Goal: Task Accomplishment & Management: Manage account settings

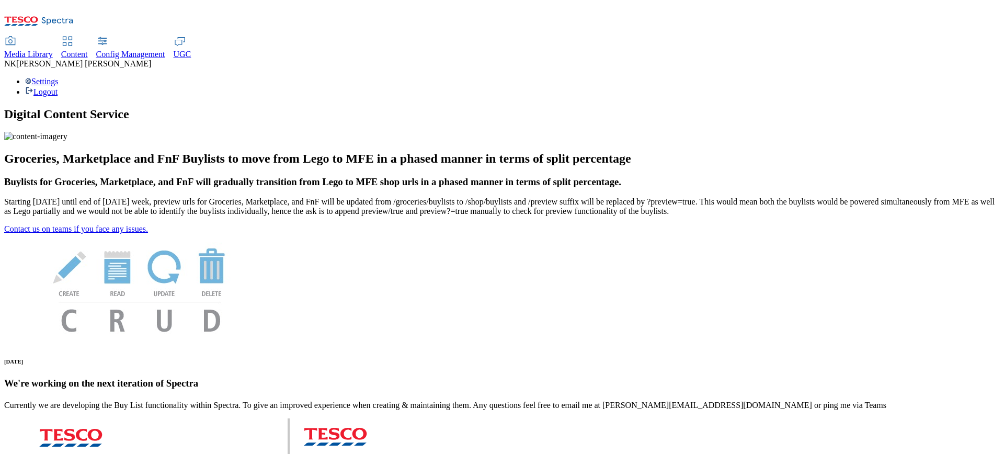
click at [953, 77] on div "Settings Logout" at bounding box center [502, 87] width 996 height 20
click at [59, 77] on link "Settings" at bounding box center [41, 81] width 33 height 9
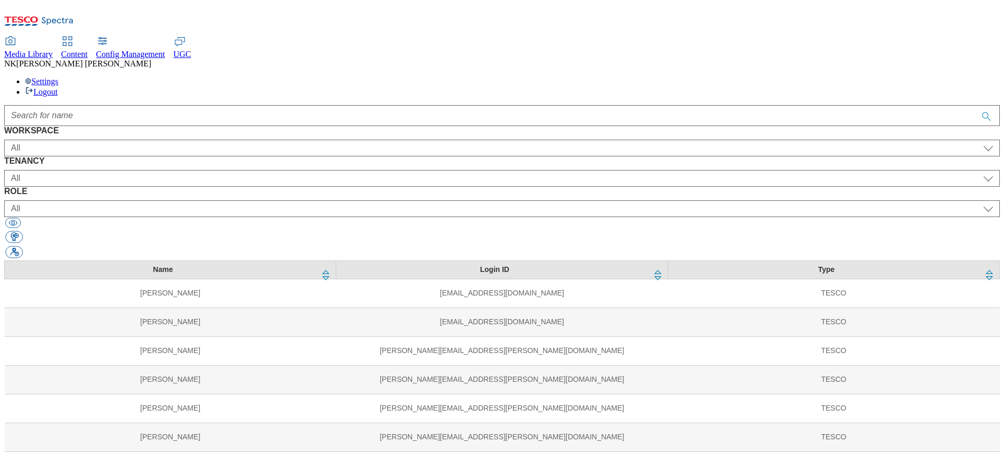
click at [196, 105] on div at bounding box center [502, 115] width 996 height 21
click at [22, 246] on button "button" at bounding box center [13, 252] width 17 height 12
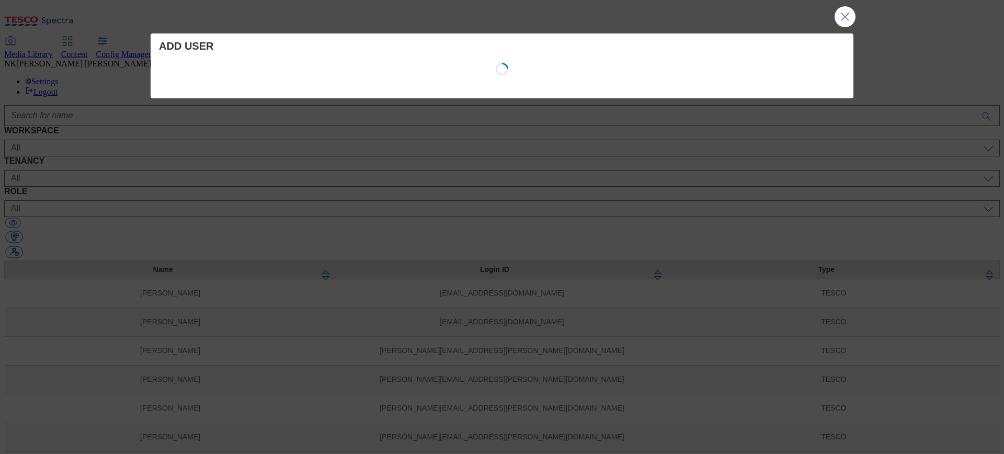
select select "Content"
select select "CZ"
select select "content_designer"
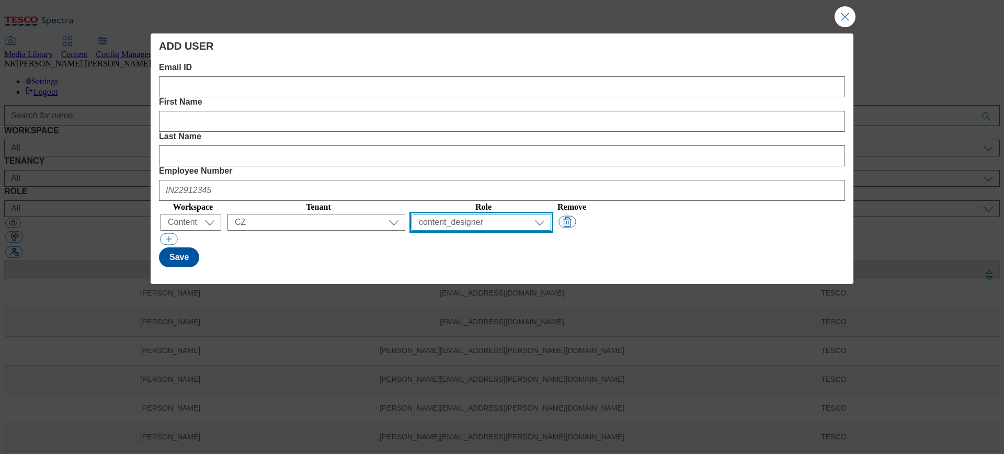
click at [551, 214] on select "All content_designer content_editor content_read developer guest media_admin mo…" at bounding box center [482, 222] width 140 height 17
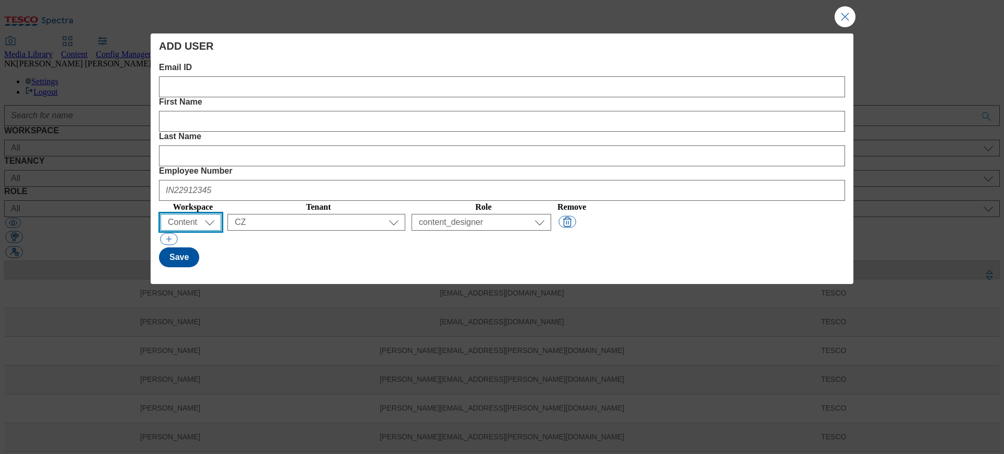
click at [200, 214] on select "All Content Media Spectra UGC Config" at bounding box center [191, 222] width 61 height 17
select select "Media"
click at [163, 214] on select "All Content Media Spectra UGC Config" at bounding box center [191, 222] width 61 height 17
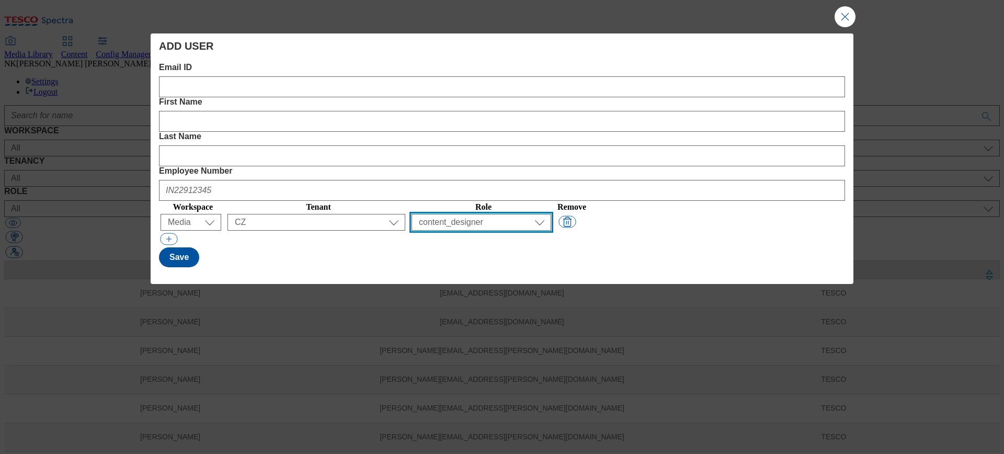
click at [551, 214] on select "All content_designer content_editor content_read developer guest media_admin mo…" at bounding box center [482, 222] width 140 height 17
select select "media_admin"
click at [516, 214] on select "All content_designer content_editor content_read developer guest media_admin mo…" at bounding box center [482, 222] width 140 height 17
click at [693, 247] on div "Save" at bounding box center [502, 257] width 686 height 20
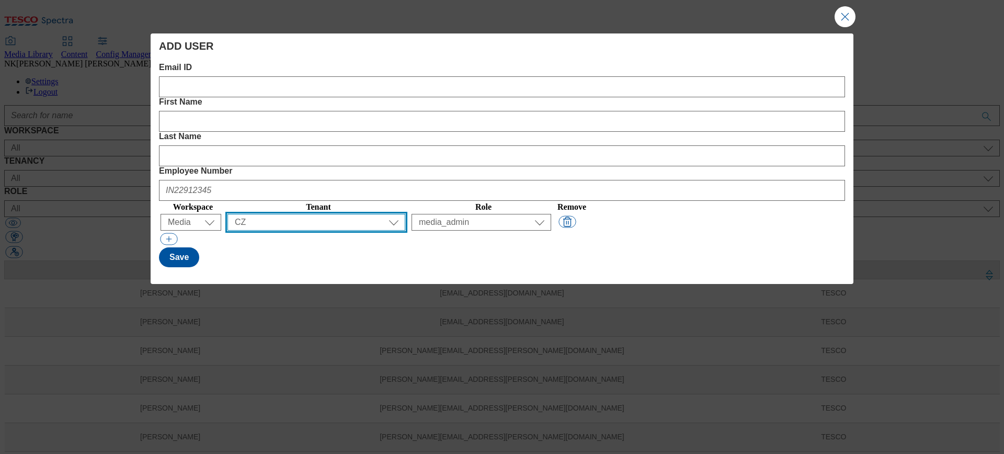
click at [316, 214] on select "All ALL All all CE Clubcard Boost UK Clubcard Marketing Clubcard ROI clubcard-b…" at bounding box center [317, 222] width 178 height 17
click at [354, 214] on select "All ALL All all CE Clubcard Boost UK Clubcard Marketing Clubcard ROI clubcard-b…" at bounding box center [317, 222] width 178 height 17
select select "ALL"
click at [286, 214] on select "All ALL All all CE Clubcard Boost UK Clubcard Marketing Clubcard ROI clubcard-b…" at bounding box center [317, 222] width 178 height 17
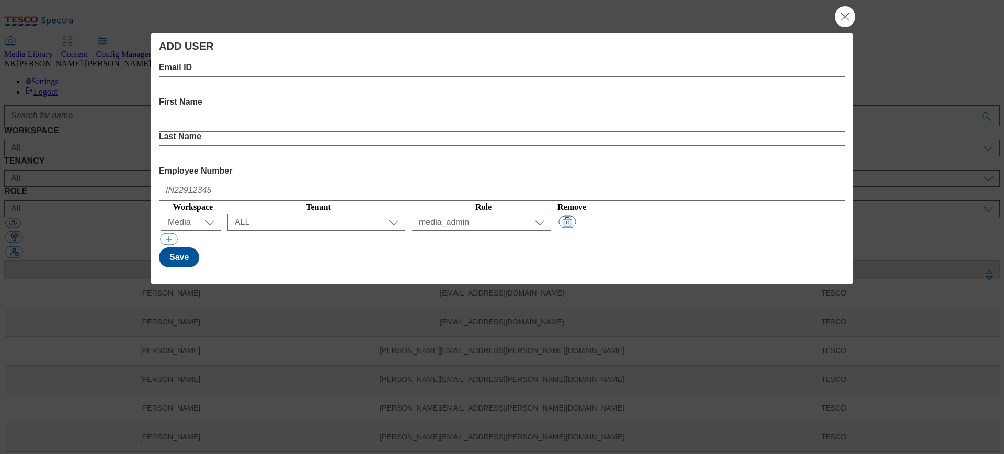
click at [459, 247] on div "Save" at bounding box center [502, 257] width 686 height 20
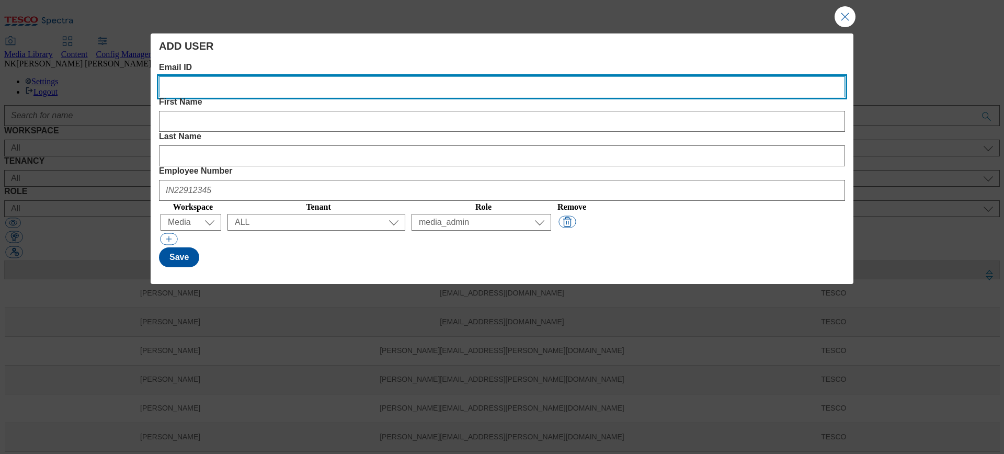
click at [213, 89] on ID "Email ID" at bounding box center [502, 86] width 686 height 21
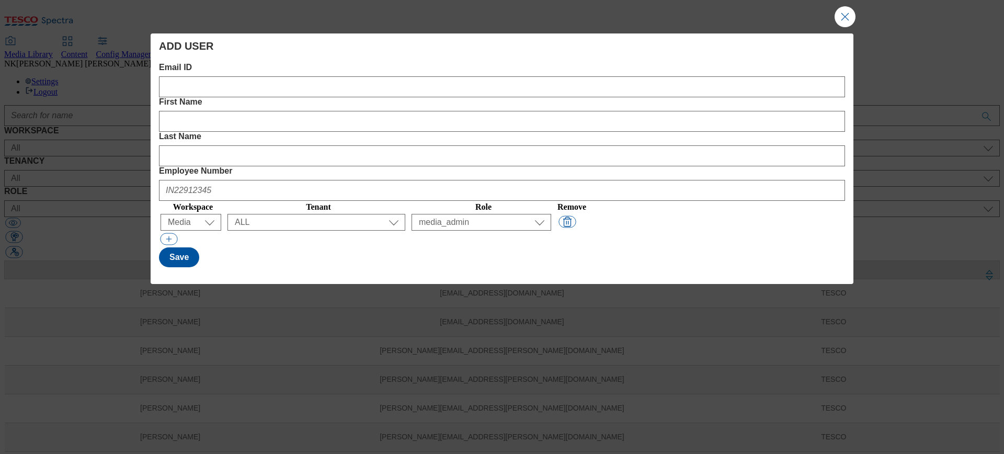
click at [466, 232] on div "Modal" at bounding box center [502, 239] width 686 height 15
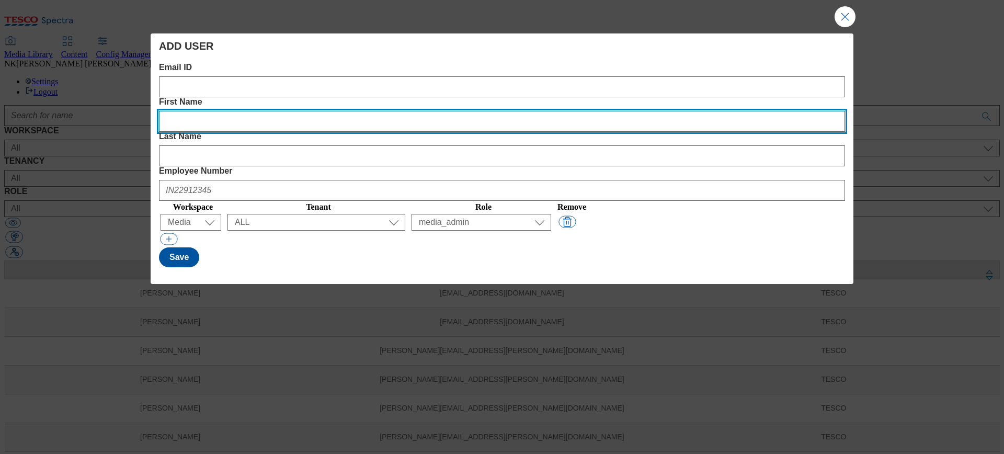
click at [460, 111] on Name "First Name" at bounding box center [502, 121] width 686 height 21
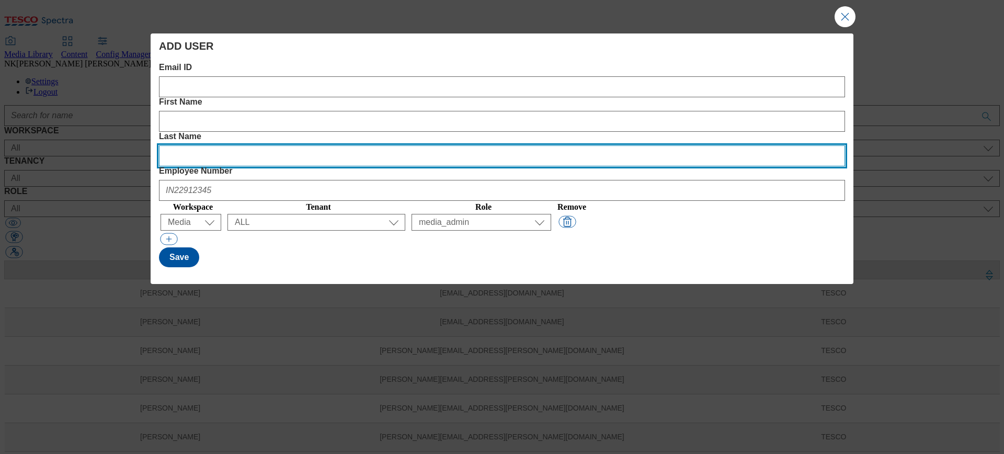
click at [638, 145] on Name "Last Name" at bounding box center [502, 155] width 686 height 21
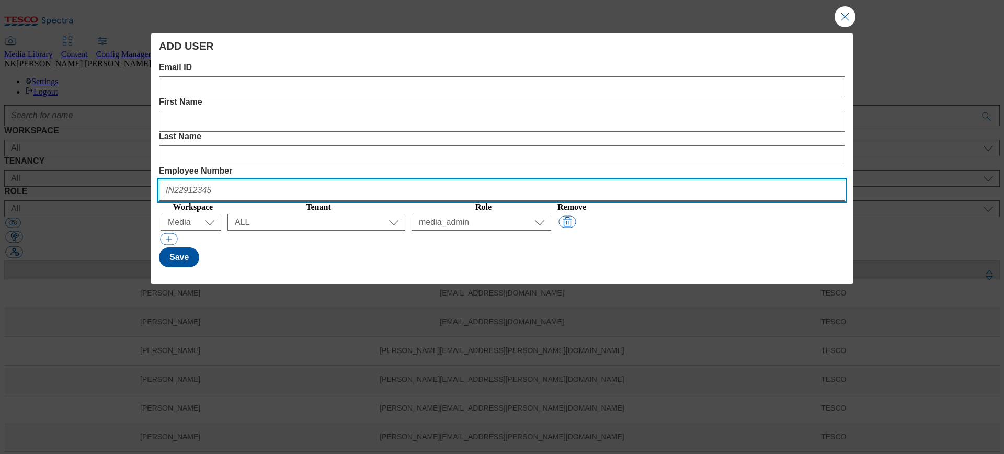
click at [741, 180] on Number "Employee Number" at bounding box center [502, 190] width 686 height 21
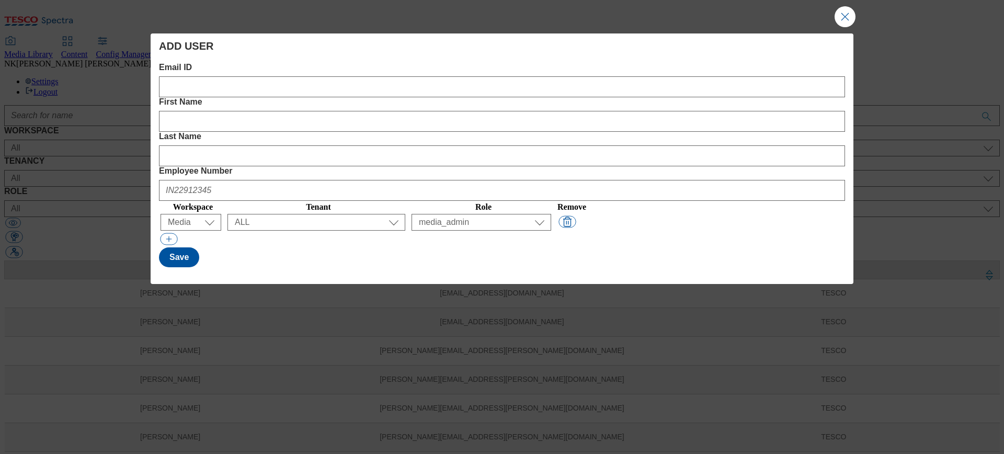
click at [648, 247] on div "Save" at bounding box center [502, 257] width 686 height 20
click at [846, 16] on button "Close Modal" at bounding box center [845, 16] width 21 height 21
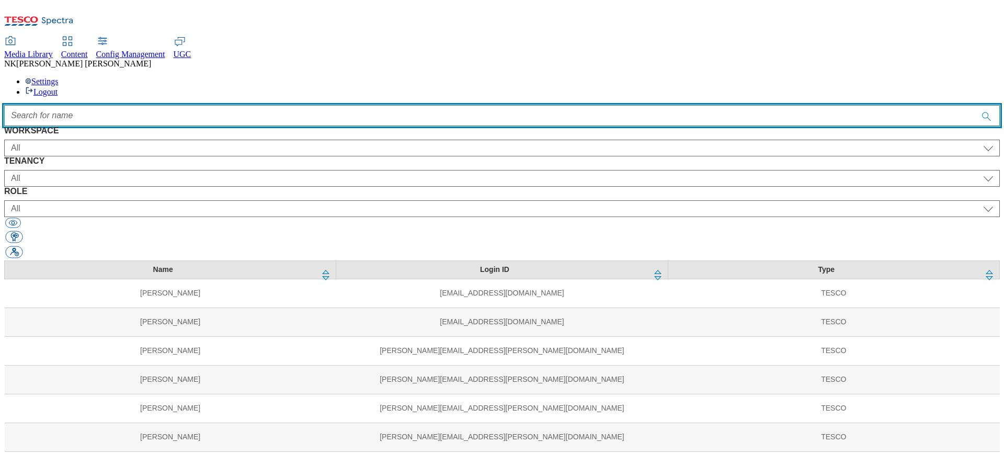
click at [352, 105] on input "Accessible label text" at bounding box center [502, 115] width 996 height 21
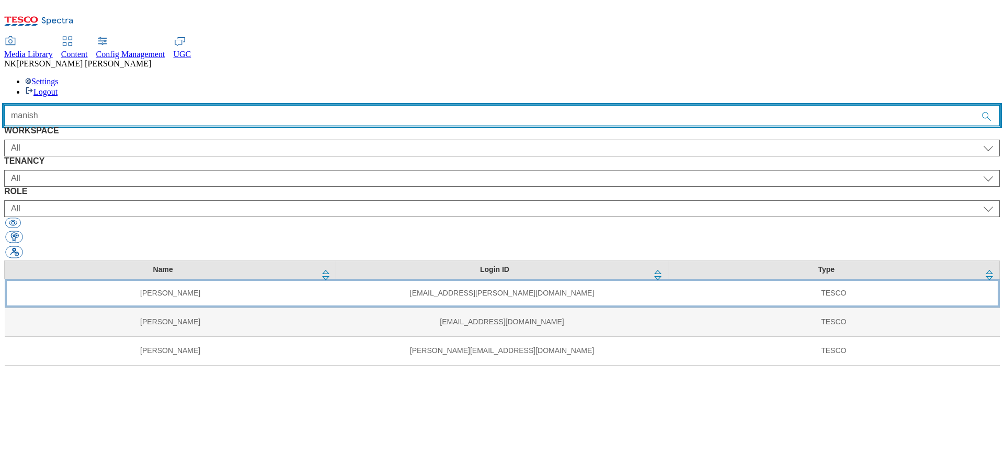
type input "manish"
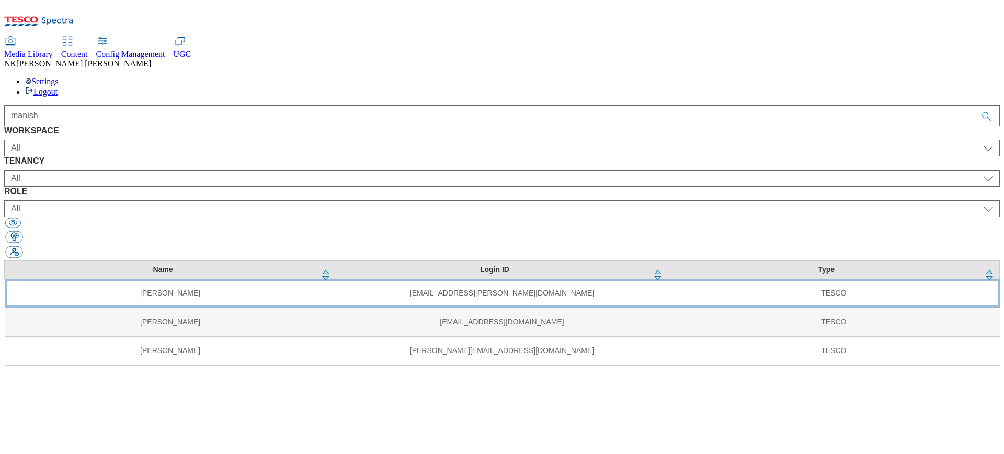
click at [459, 279] on td "[EMAIL_ADDRESS][PERSON_NAME][DOMAIN_NAME]" at bounding box center [502, 293] width 332 height 29
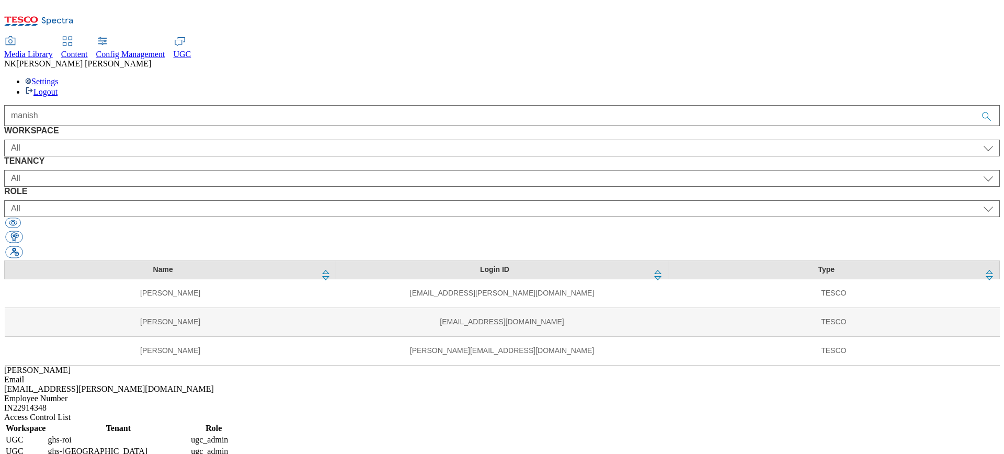
drag, startPoint x: 918, startPoint y: 345, endPoint x: 730, endPoint y: 346, distance: 187.8
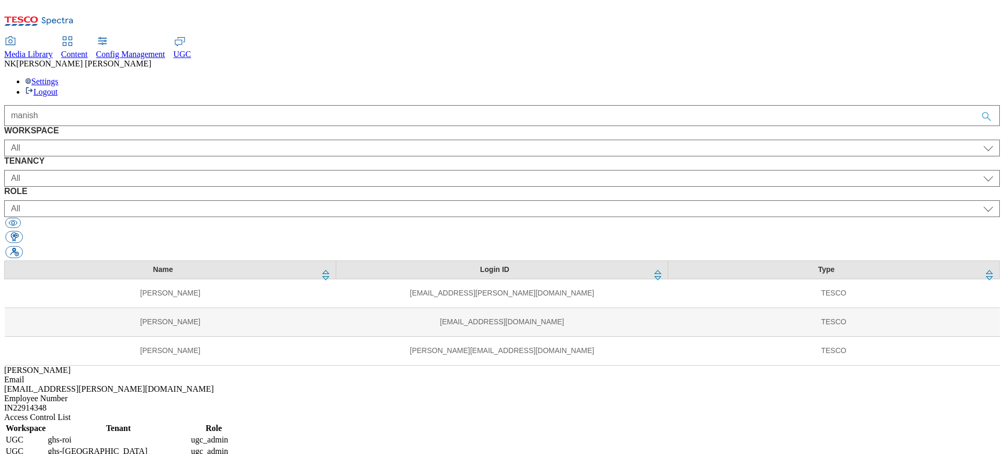
drag, startPoint x: 721, startPoint y: 358, endPoint x: 917, endPoint y: 364, distance: 196.2
drag, startPoint x: 937, startPoint y: 364, endPoint x: 718, endPoint y: 342, distance: 220.3
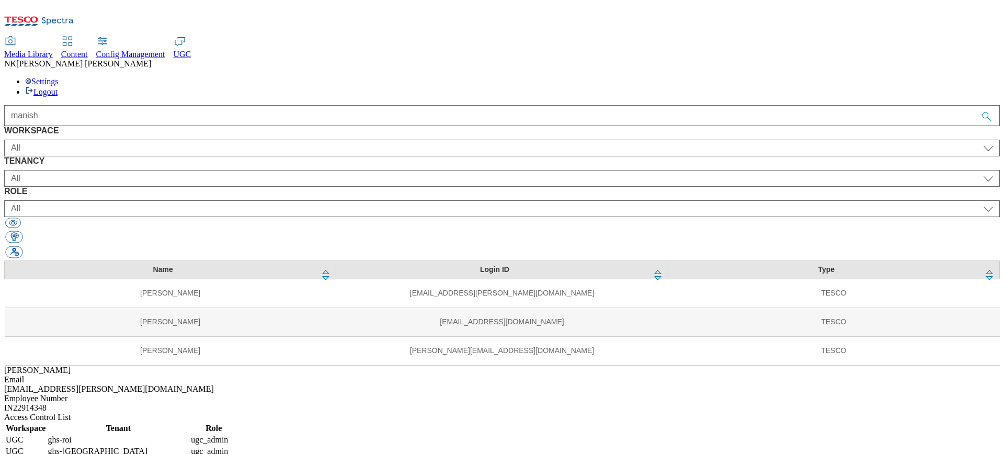
click at [189, 454] on td "clubcard-boost-[GEOGRAPHIC_DATA]" at bounding box center [118, 463] width 142 height 10
select select "UGC"
select select "ghs-roi"
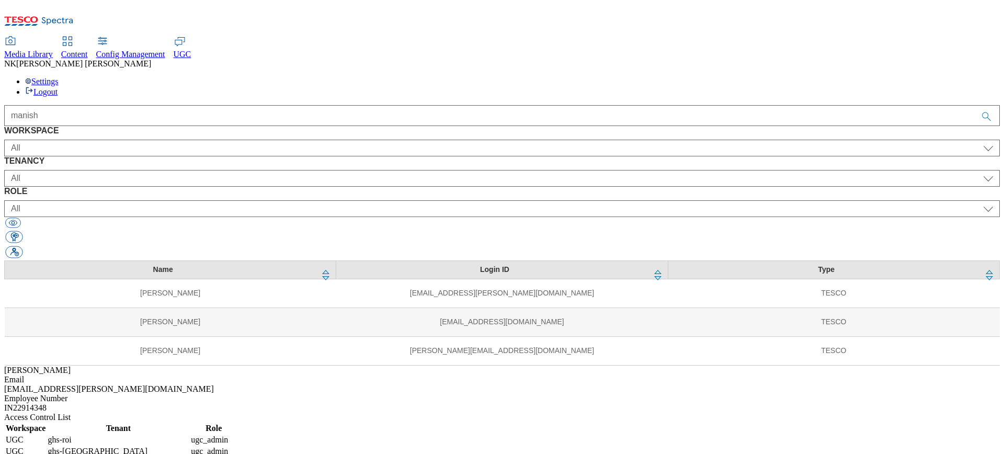
select select "ugc_admin"
select select "UGC"
select select "ghs-[GEOGRAPHIC_DATA]"
select select "ugc_admin"
select select "UGC"
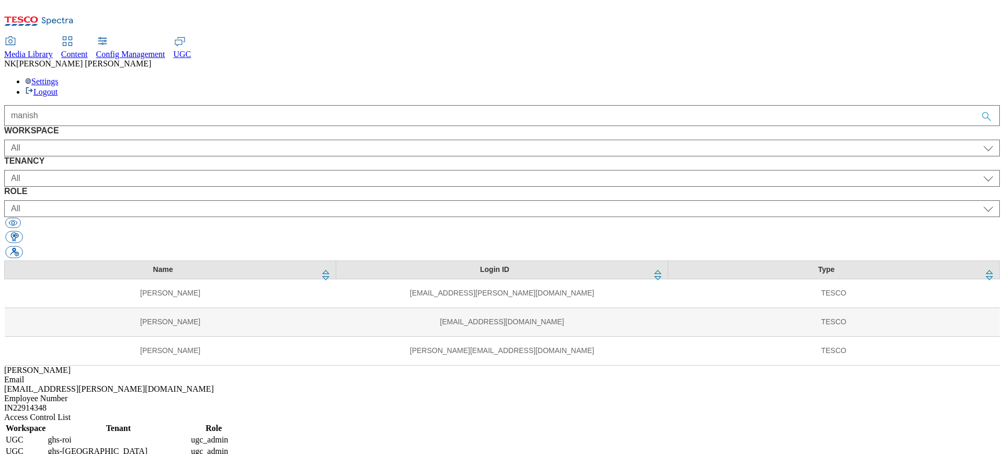
select select "clubcard-boost-[GEOGRAPHIC_DATA]"
select select "ugc_admin"
select select "Media"
select select "flare-mca-cz"
select select "media_admin"
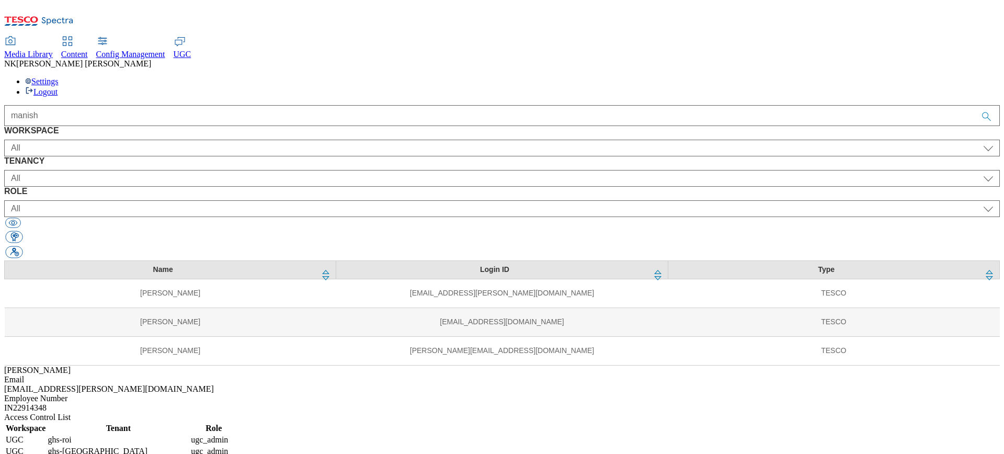
select select "Media"
select select "flare-ghs-mktg"
select select "media_admin"
select select "Media"
select select "flare-test"
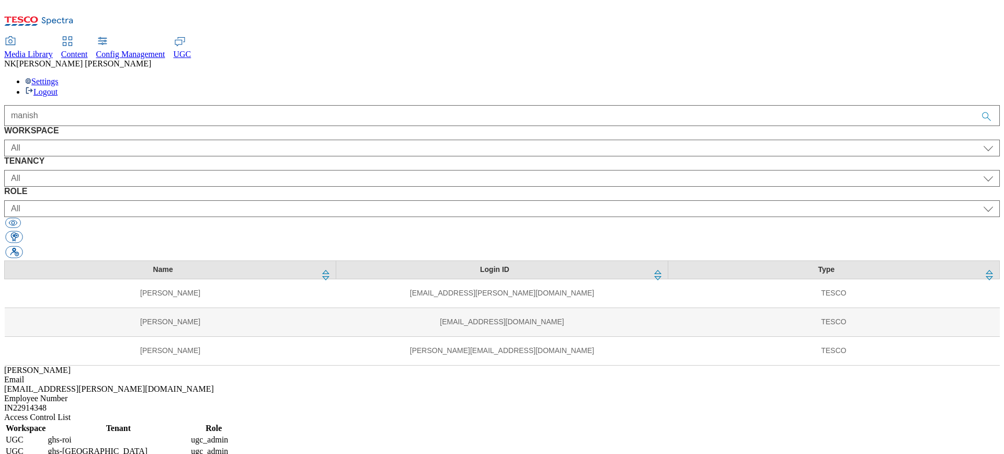
select select "media_admin"
select select "Media"
select select "media_admin"
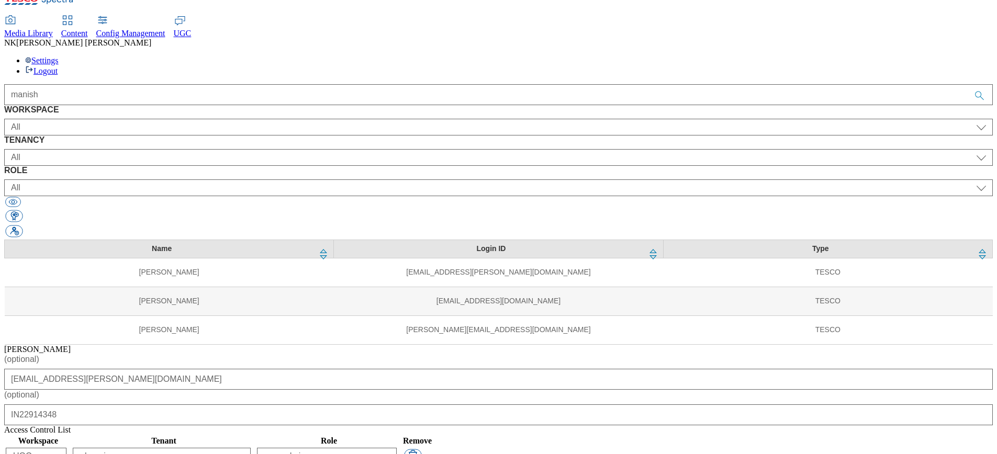
scroll to position [48, 0]
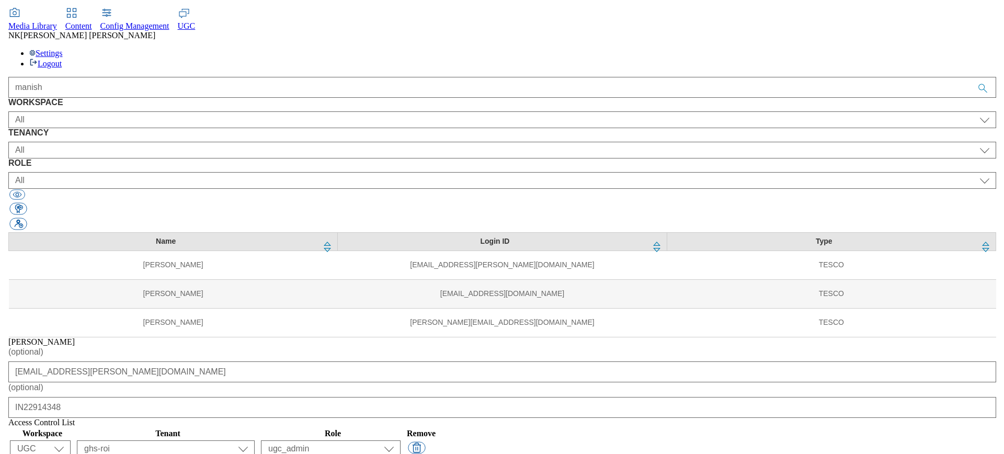
scroll to position [0, 0]
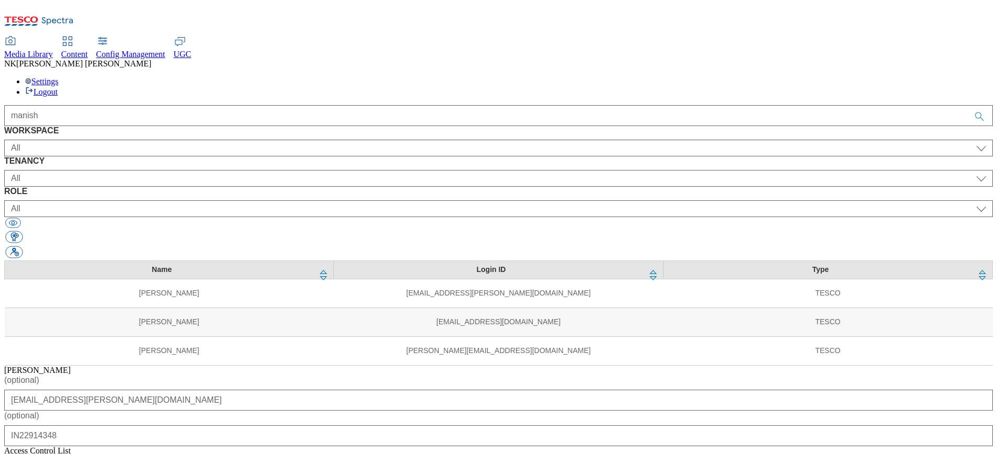
click at [151, 59] on span "[PERSON_NAME]" at bounding box center [83, 63] width 135 height 9
click at [791, 105] on div "manish" at bounding box center [498, 115] width 988 height 21
click at [314, 339] on div "Name Login ID Type [PERSON_NAME] [PERSON_NAME][EMAIL_ADDRESS][PERSON_NAME][DOMA…" at bounding box center [498, 313] width 988 height 105
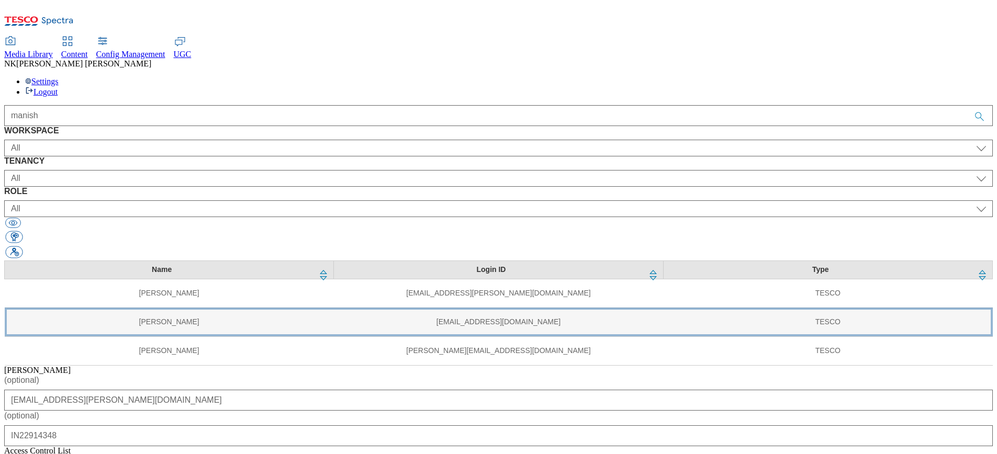
click at [108, 308] on td "[PERSON_NAME]" at bounding box center [169, 322] width 329 height 29
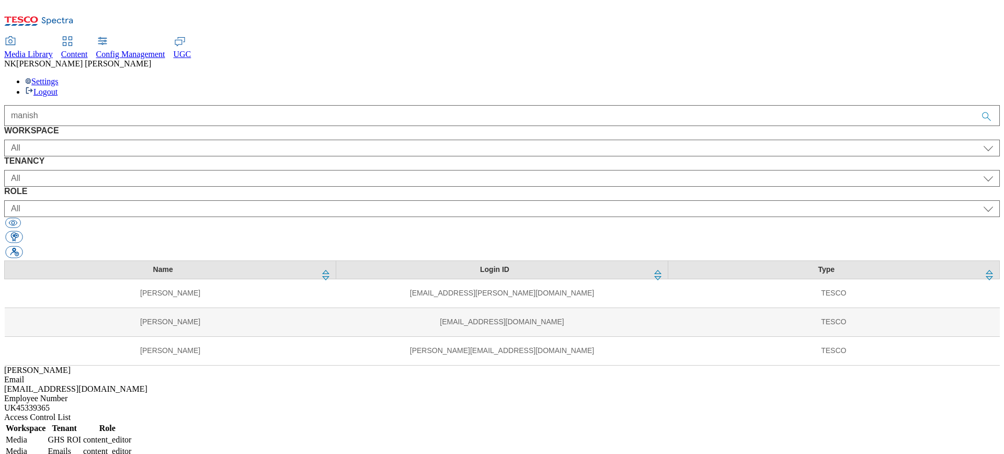
select select "Media"
select select "flare-ghs-roi"
select select "content_editor"
select select "Media"
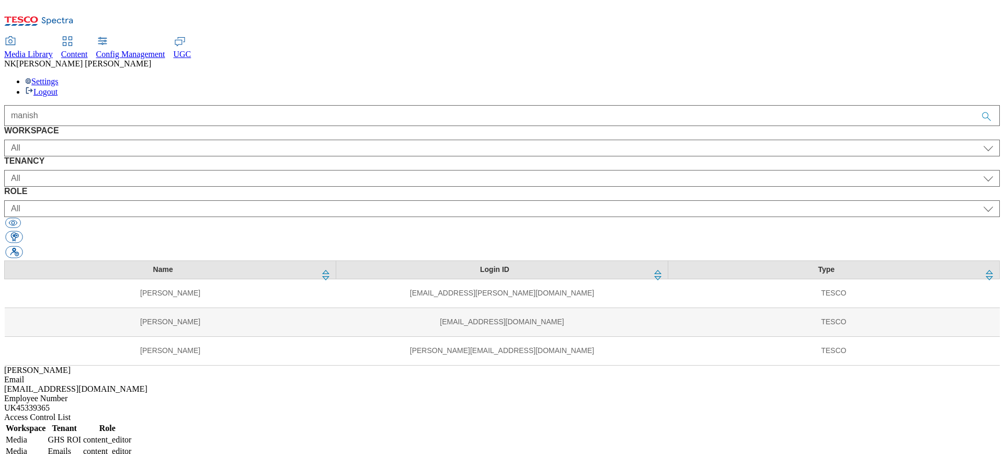
select select "flare-emails"
select select "content_editor"
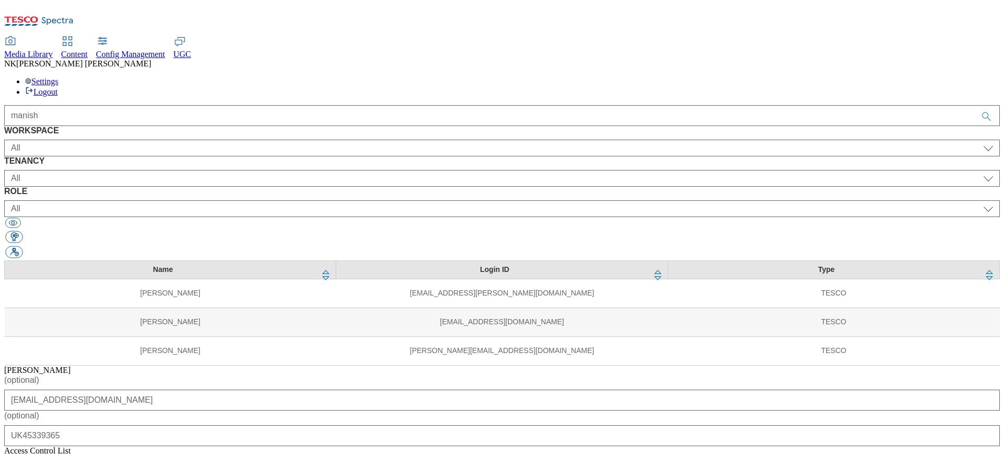
click at [53, 50] on div "Media Library" at bounding box center [28, 54] width 49 height 9
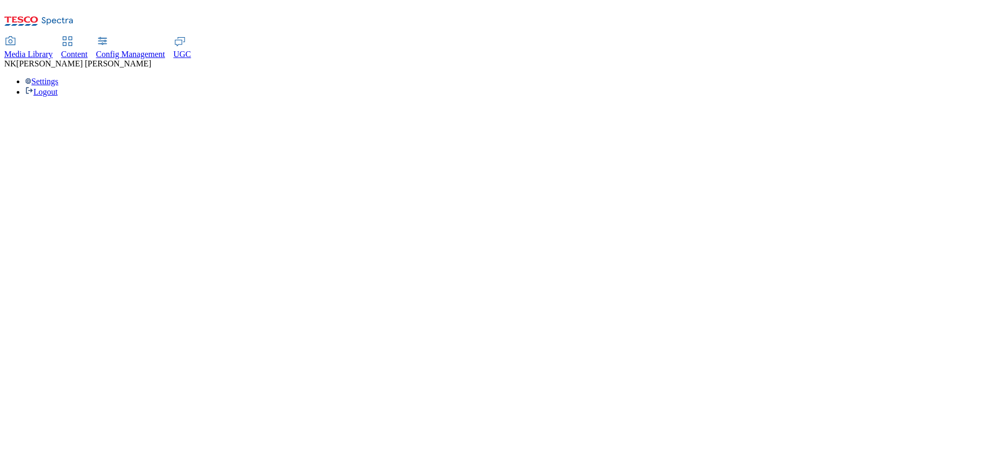
click at [151, 59] on span "[PERSON_NAME]" at bounding box center [83, 63] width 135 height 9
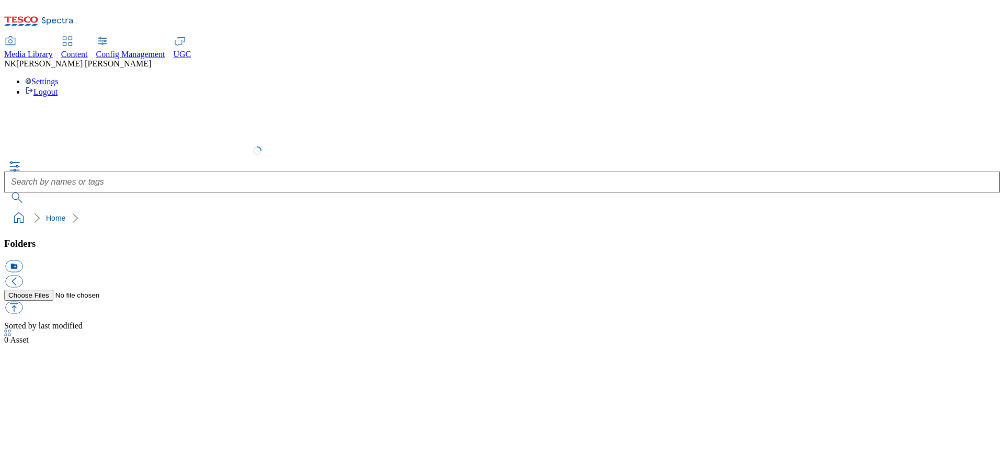
select select "flare-test"
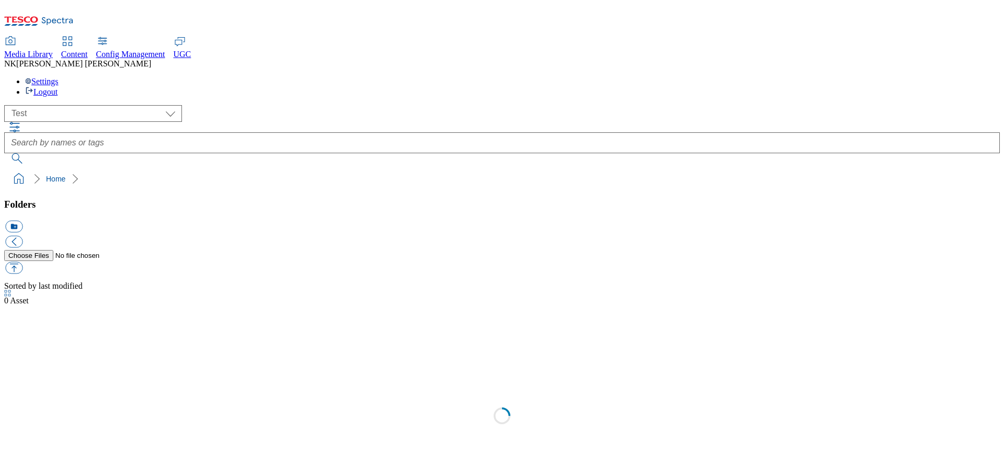
click at [151, 59] on span "[PERSON_NAME]" at bounding box center [83, 63] width 135 height 9
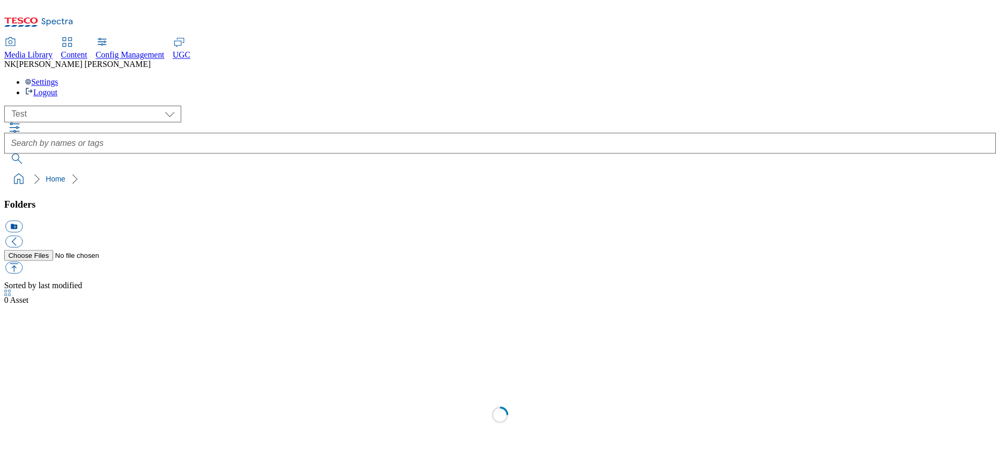
scroll to position [1, 0]
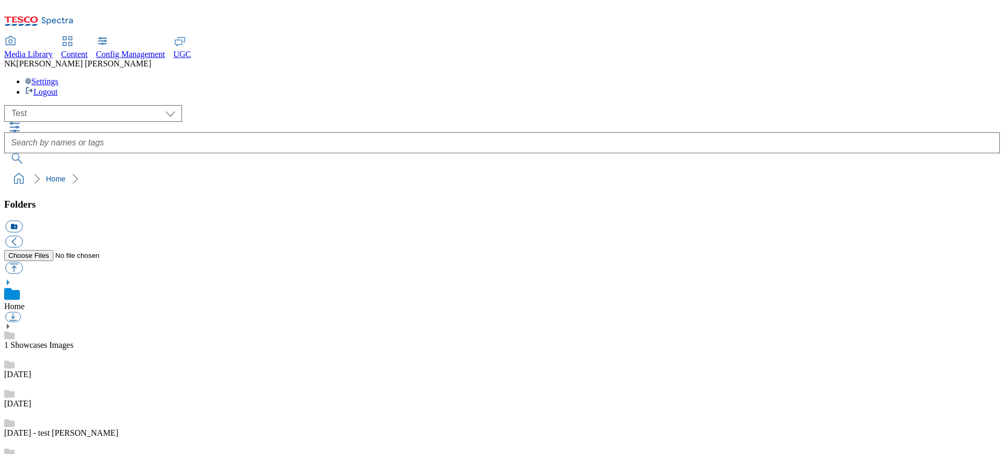
click at [938, 59] on div "NK [PERSON_NAME]" at bounding box center [502, 63] width 996 height 9
click at [956, 77] on div "Settings Logout" at bounding box center [502, 87] width 996 height 20
click at [59, 77] on link "Settings" at bounding box center [41, 81] width 33 height 9
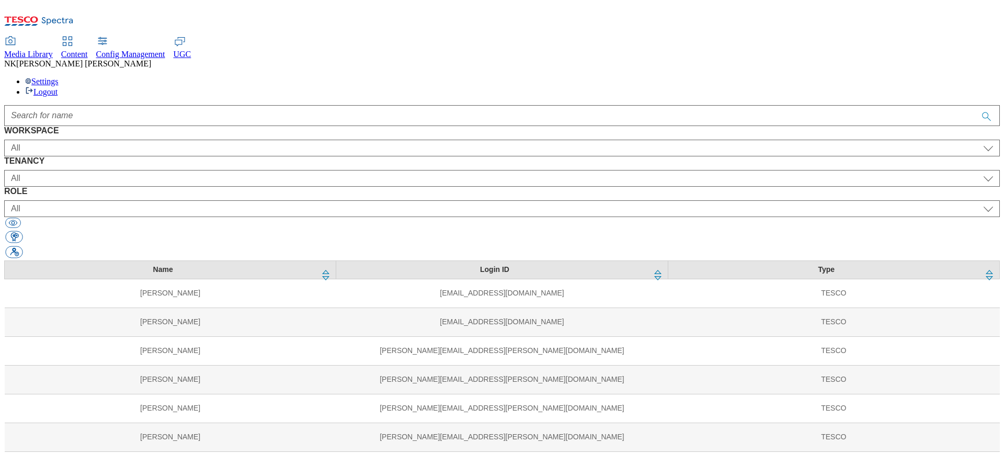
select select "Media"
select select "flare-ghs-roi"
select select "content_editor"
select select "Media"
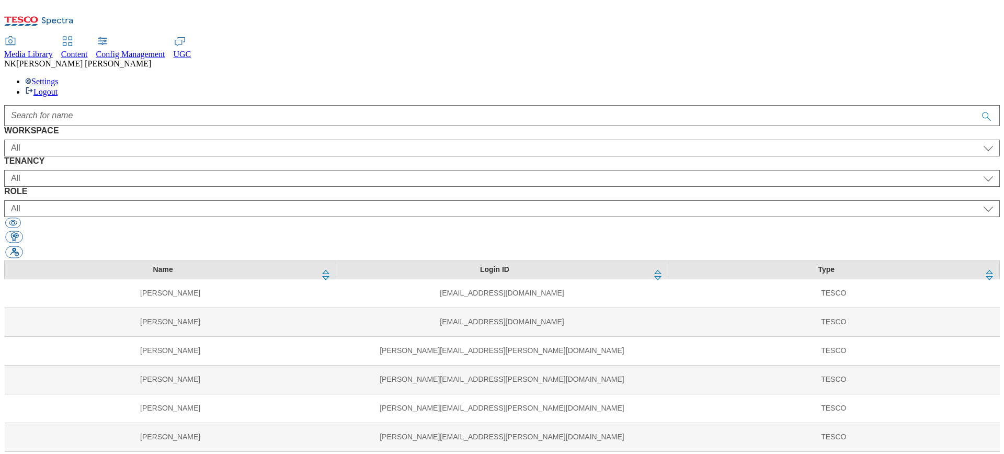
select select "flare-emails"
select select "content_editor"
click at [399, 105] on div at bounding box center [502, 115] width 996 height 21
click at [151, 59] on span "[PERSON_NAME]" at bounding box center [83, 63] width 135 height 9
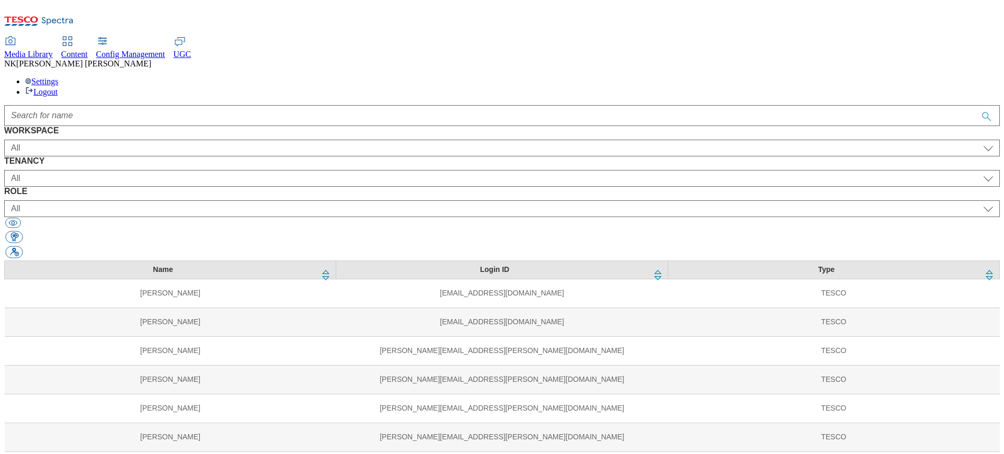
click at [961, 77] on div "Settings Logout" at bounding box center [502, 87] width 996 height 20
click at [59, 77] on link "Settings" at bounding box center [41, 81] width 33 height 9
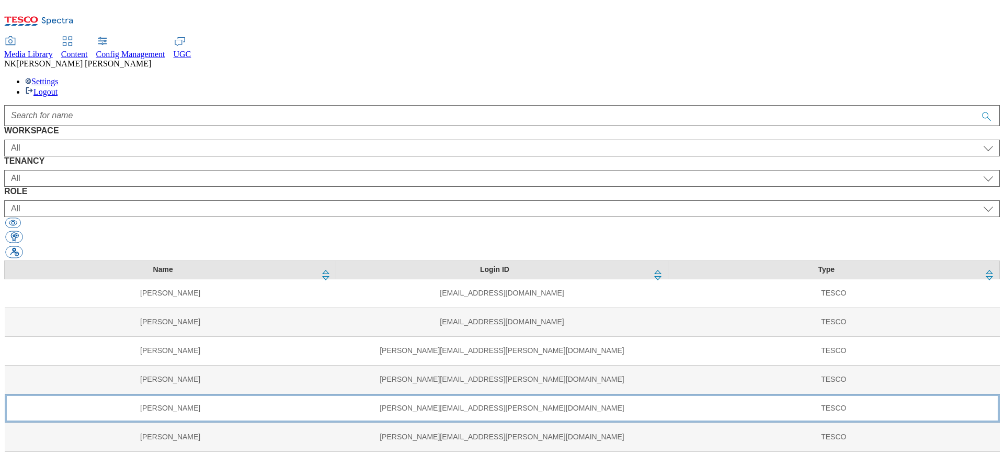
click at [336, 394] on td "[PERSON_NAME][EMAIL_ADDRESS][PERSON_NAME][DOMAIN_NAME]" at bounding box center [502, 408] width 332 height 29
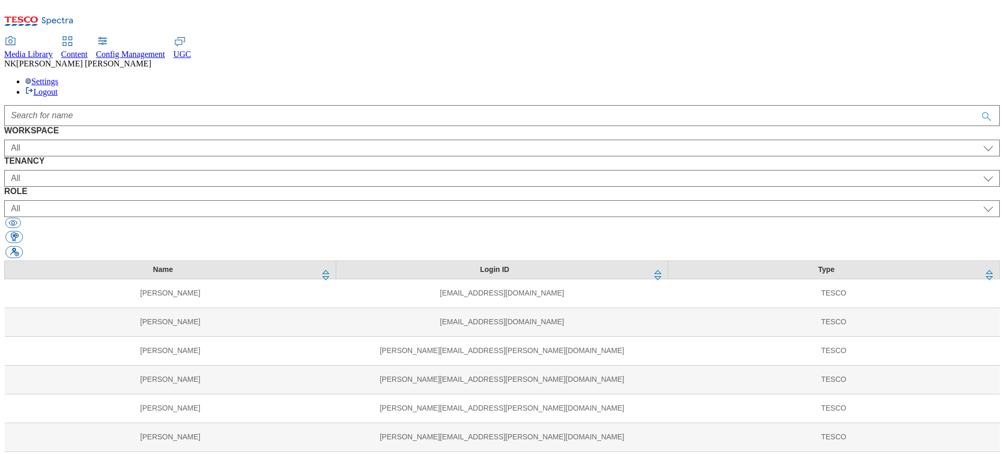
click at [483, 126] on div "WORKSPACE All Content Media Spectra UGC Config All TENANCY All ALL All all CE C…" at bounding box center [502, 193] width 996 height 134
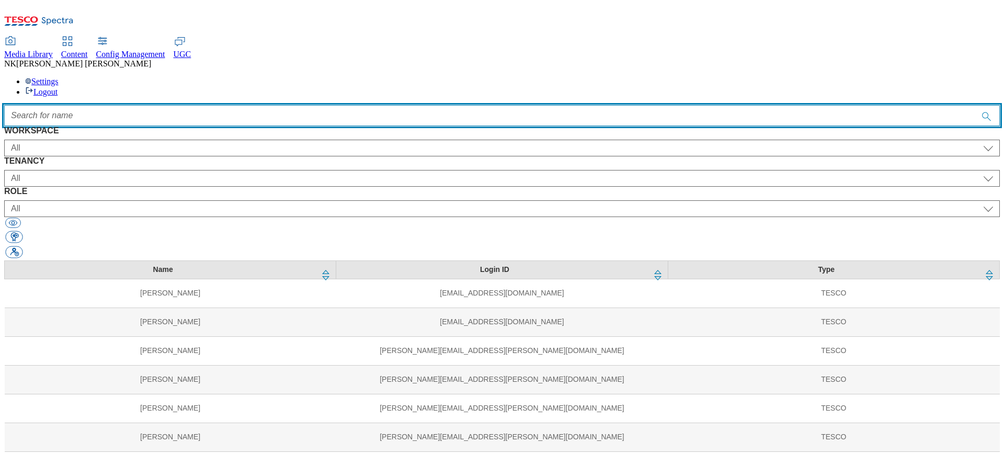
click at [373, 105] on input "Accessible label text" at bounding box center [502, 115] width 996 height 21
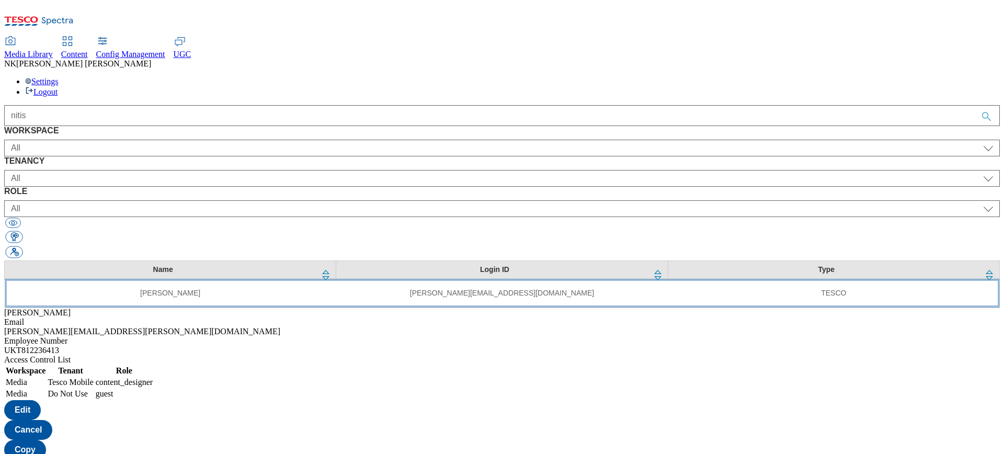
click at [138, 279] on td "[PERSON_NAME]" at bounding box center [171, 293] width 332 height 29
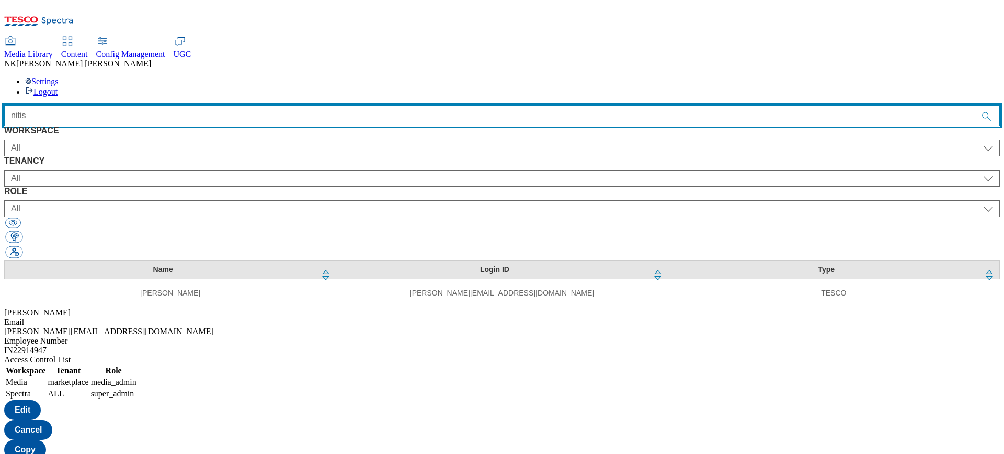
click at [347, 105] on input "nitis" at bounding box center [502, 115] width 996 height 21
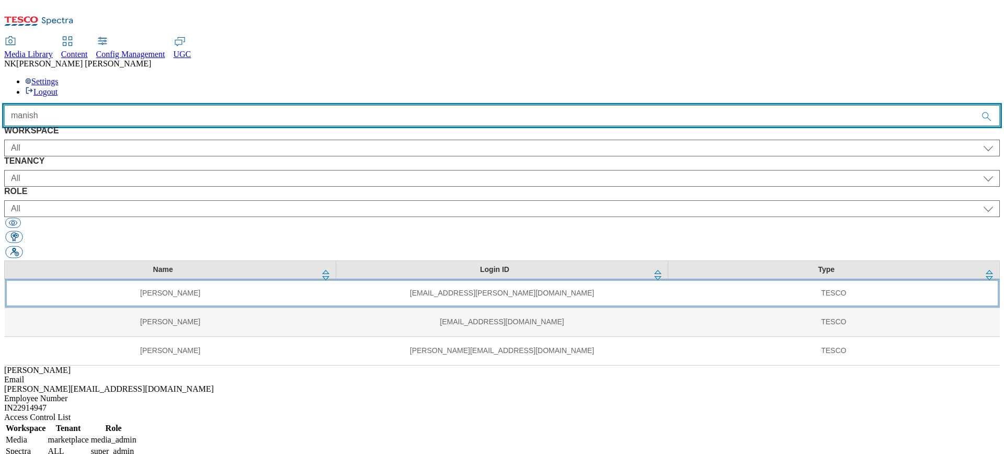
type input "manish"
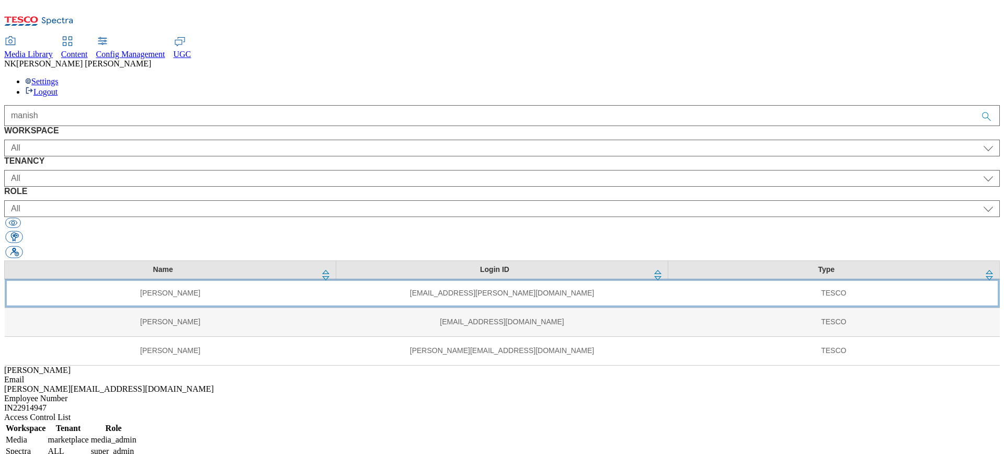
click at [173, 279] on td "[PERSON_NAME]" at bounding box center [171, 293] width 332 height 29
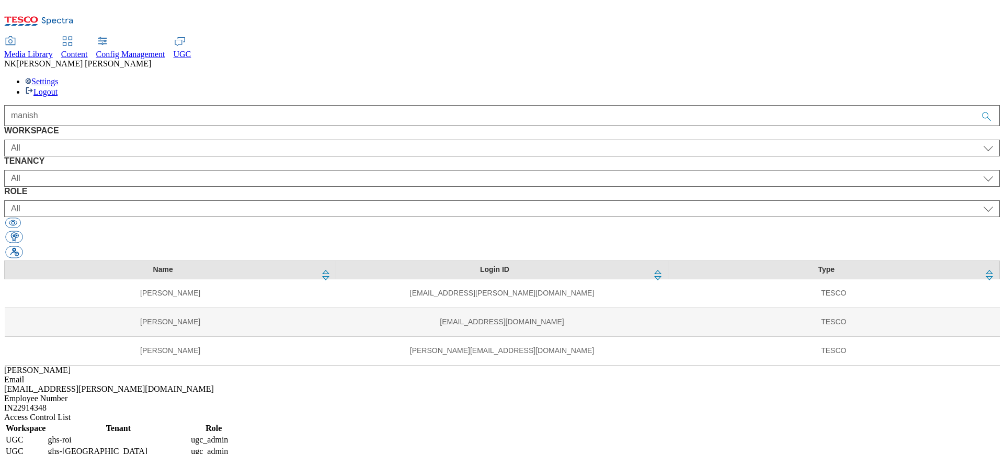
select select "UGC"
select select "ghs-roi"
select select "ugc_admin"
select select "UGC"
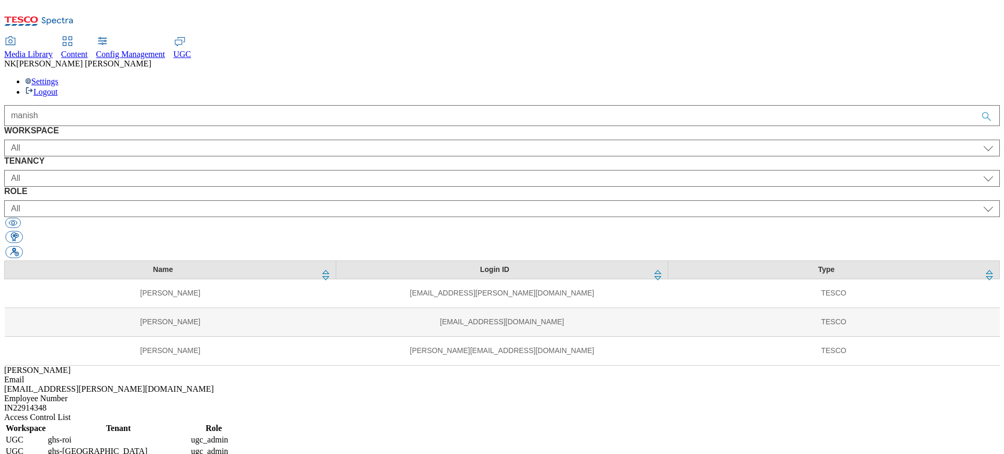
select select "ghs-[GEOGRAPHIC_DATA]"
select select "ugc_admin"
select select "UGC"
select select "clubcard-boost-[GEOGRAPHIC_DATA]"
select select "ugc_admin"
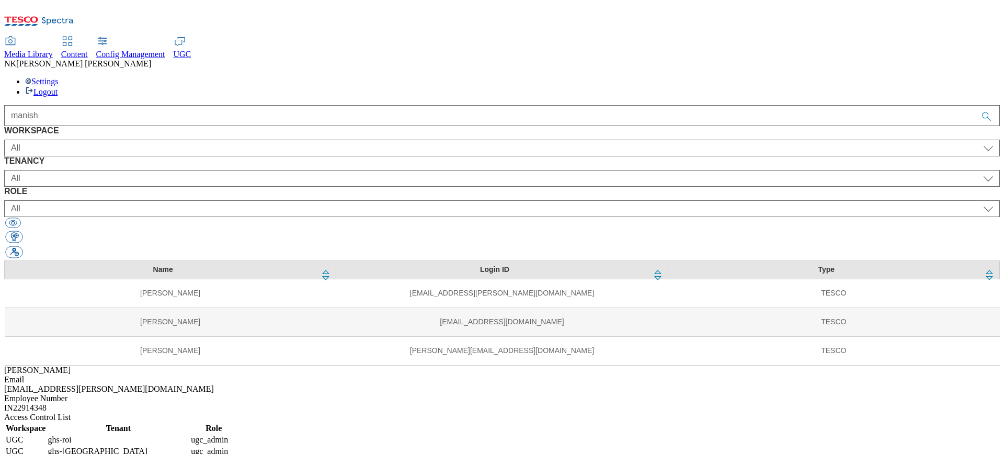
select select "Media"
select select "flare-mca-cz"
select select "media_admin"
select select "Media"
select select "flare-ghs-mktg"
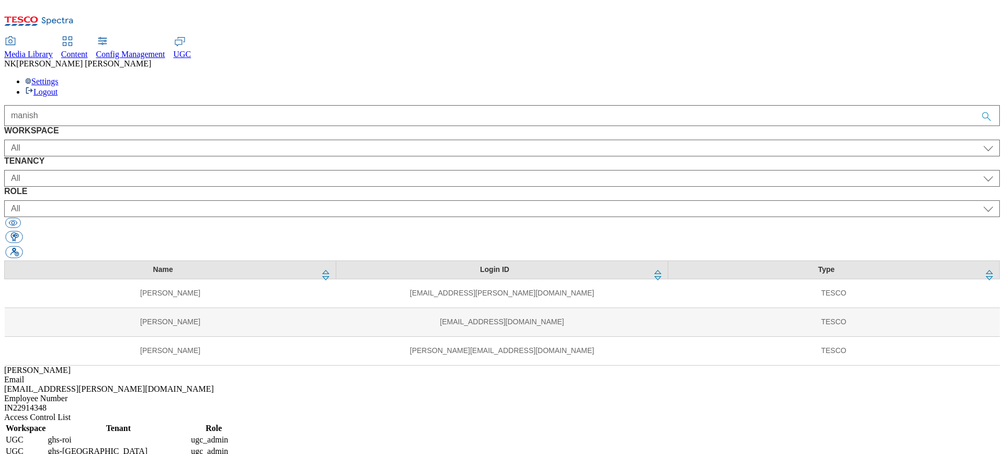
select select "media_admin"
select select "Media"
select select "flare-test"
select select "media_admin"
select select "Media"
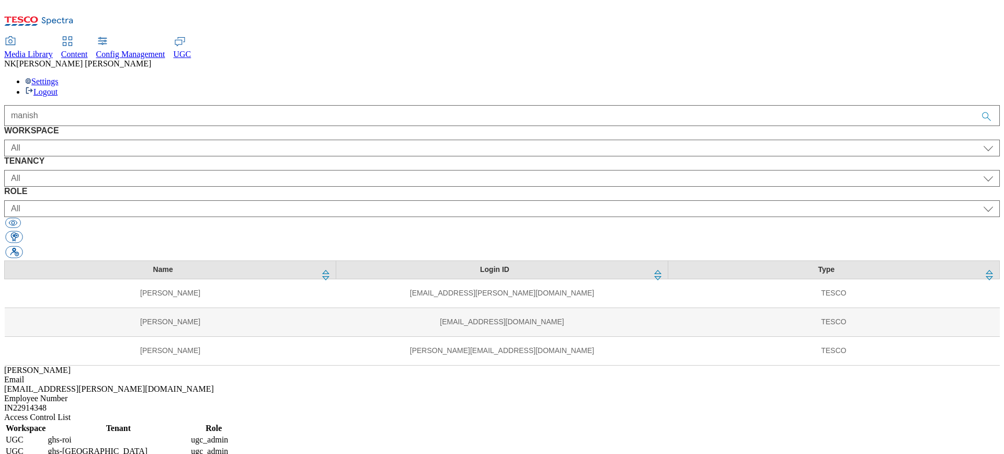
select select "media_admin"
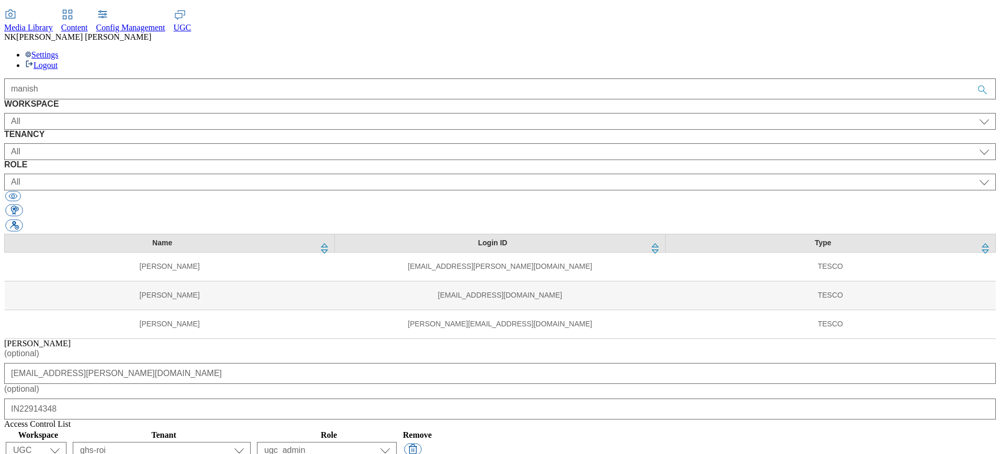
scroll to position [48, 0]
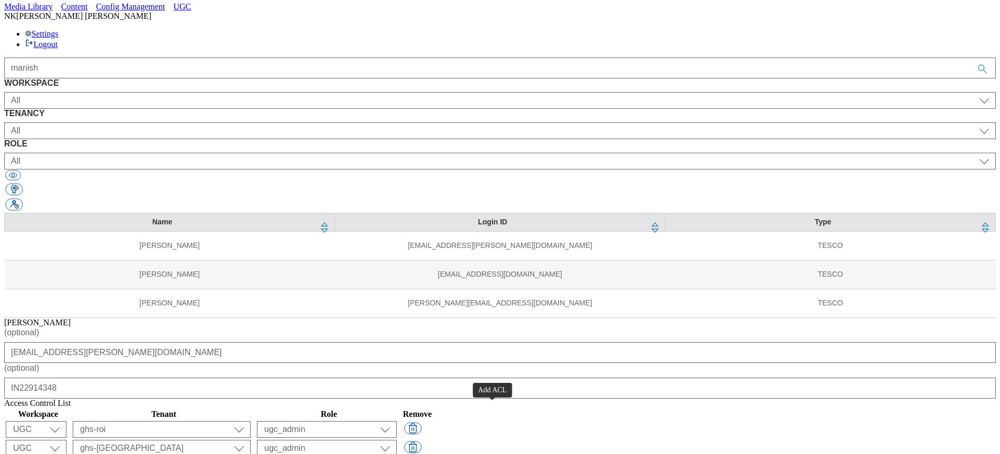
select select "Spectra"
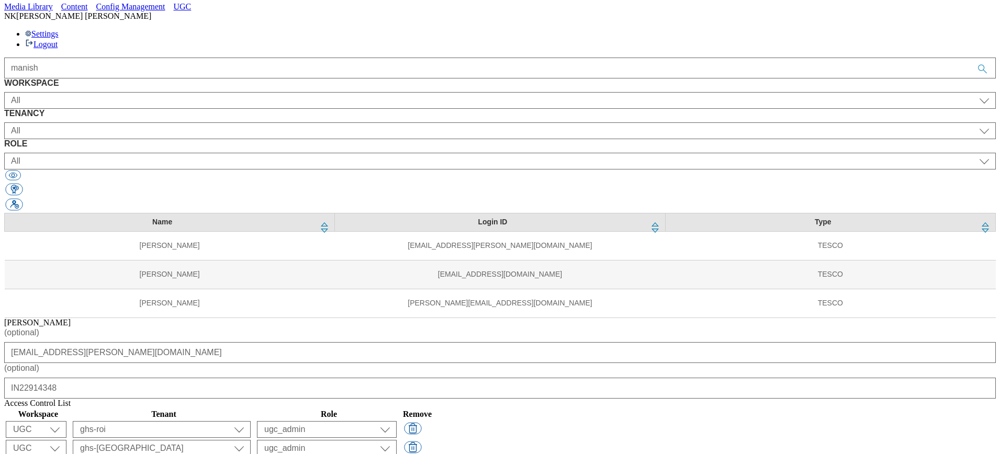
select select "All"
click at [395, 318] on div "Name Login ID Type [PERSON_NAME] [PERSON_NAME][EMAIL_ADDRESS][PERSON_NAME][DOMA…" at bounding box center [499, 265] width 991 height 105
click at [387, 318] on div "Name Login ID Type [PERSON_NAME] [PERSON_NAME][EMAIL_ADDRESS][PERSON_NAME][DOMA…" at bounding box center [499, 265] width 991 height 105
